Goal: Information Seeking & Learning: Understand process/instructions

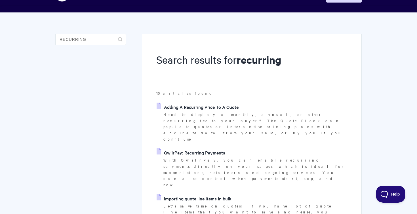
scroll to position [23, 0]
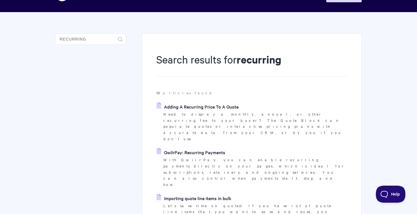
click at [203, 148] on link "QwilrPay: Recurring Payments" at bounding box center [191, 152] width 69 height 9
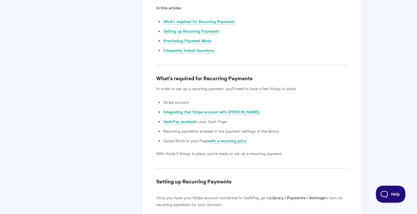
scroll to position [270, 0]
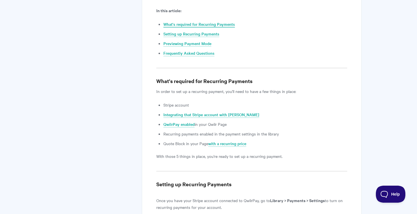
click at [191, 26] on link "What's required for Recurring Payments" at bounding box center [198, 24] width 71 height 6
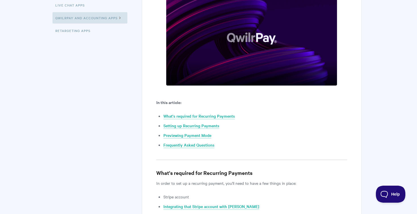
scroll to position [178, 0]
click at [174, 116] on link "What's required for Recurring Payments" at bounding box center [198, 116] width 71 height 6
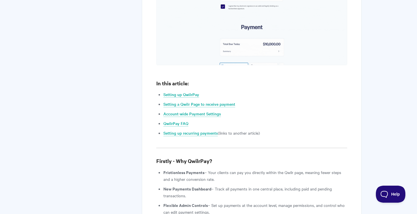
scroll to position [429, 0]
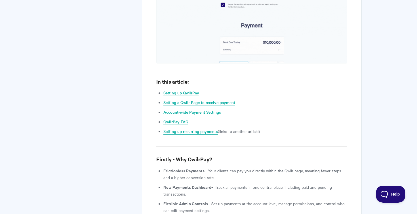
click at [192, 128] on link "Setting up recurring payments" at bounding box center [190, 131] width 54 height 6
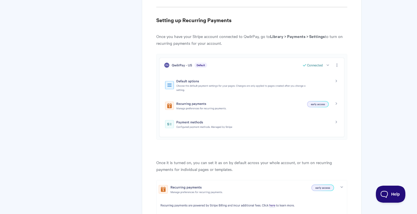
scroll to position [435, 0]
